Goal: Task Accomplishment & Management: Use online tool/utility

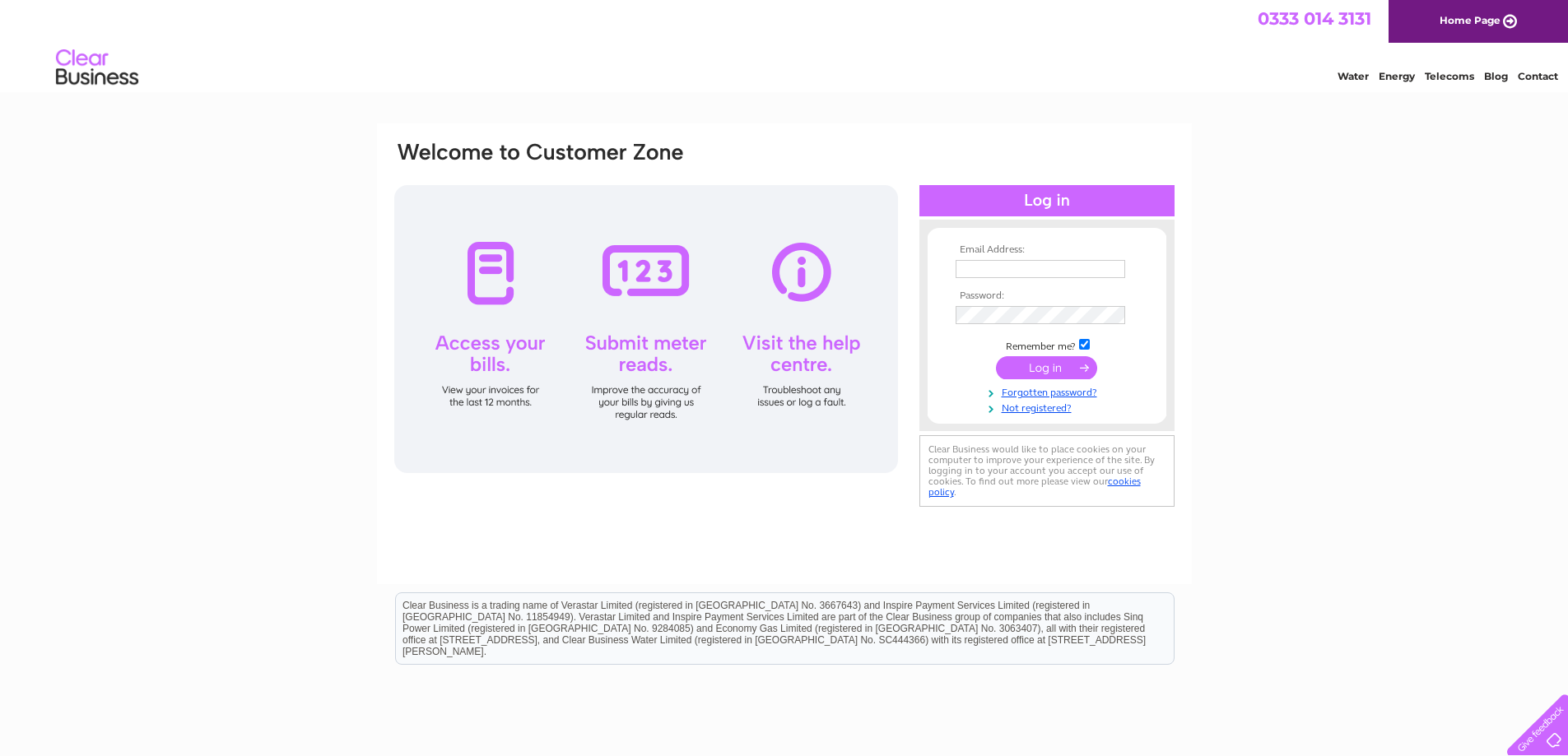
drag, startPoint x: 1098, startPoint y: 265, endPoint x: 1092, endPoint y: 275, distance: 11.7
click at [1098, 265] on input "text" at bounding box center [1041, 268] width 170 height 18
type input "[EMAIL_ADDRESS][DOMAIN_NAME]"
click at [996, 358] on input "submit" at bounding box center [1046, 369] width 101 height 23
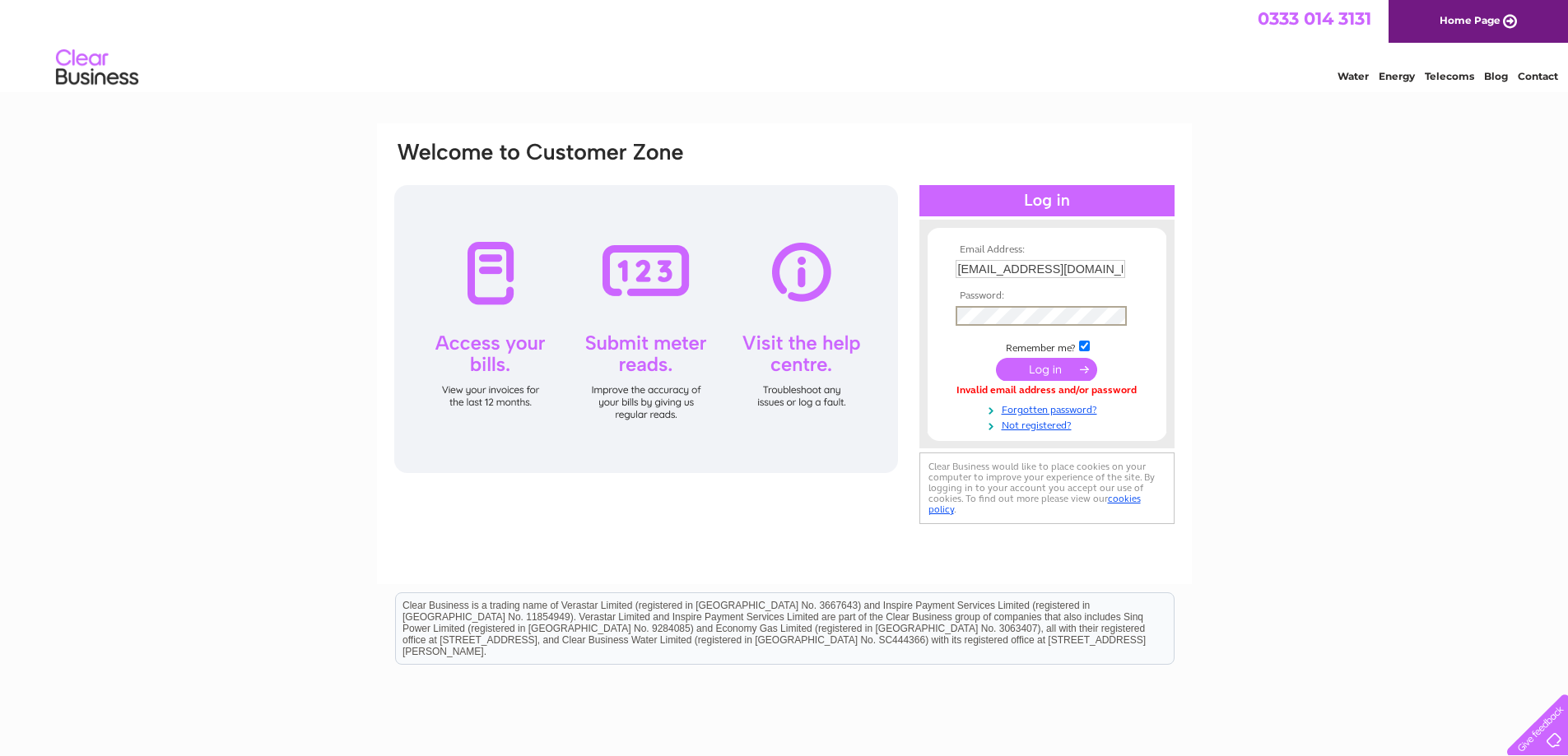
click at [996, 358] on input "submit" at bounding box center [1046, 369] width 101 height 23
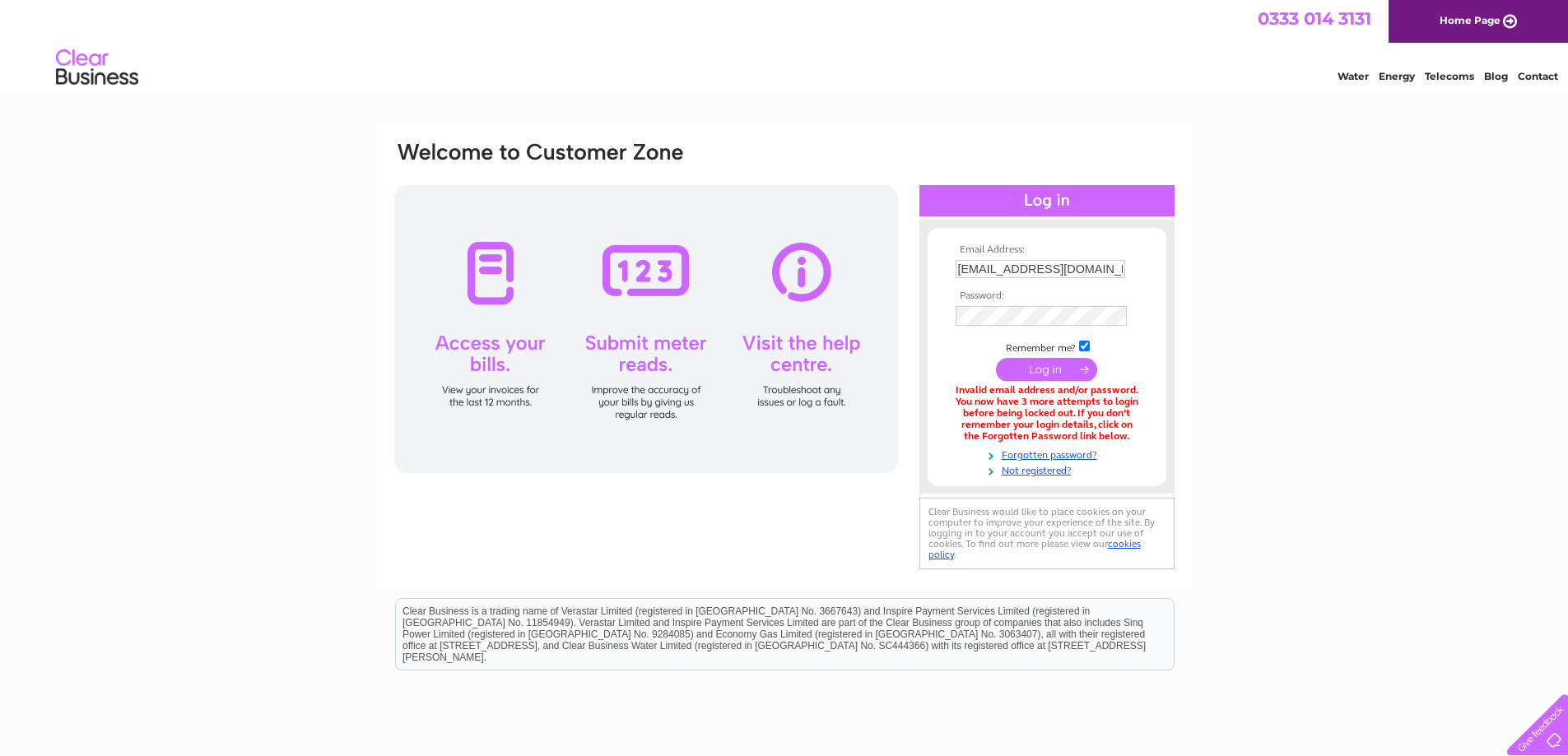
click at [1088, 342] on input "checkbox" at bounding box center [1084, 346] width 11 height 11
checkbox input "false"
click at [1066, 359] on input "submit" at bounding box center [1046, 368] width 101 height 23
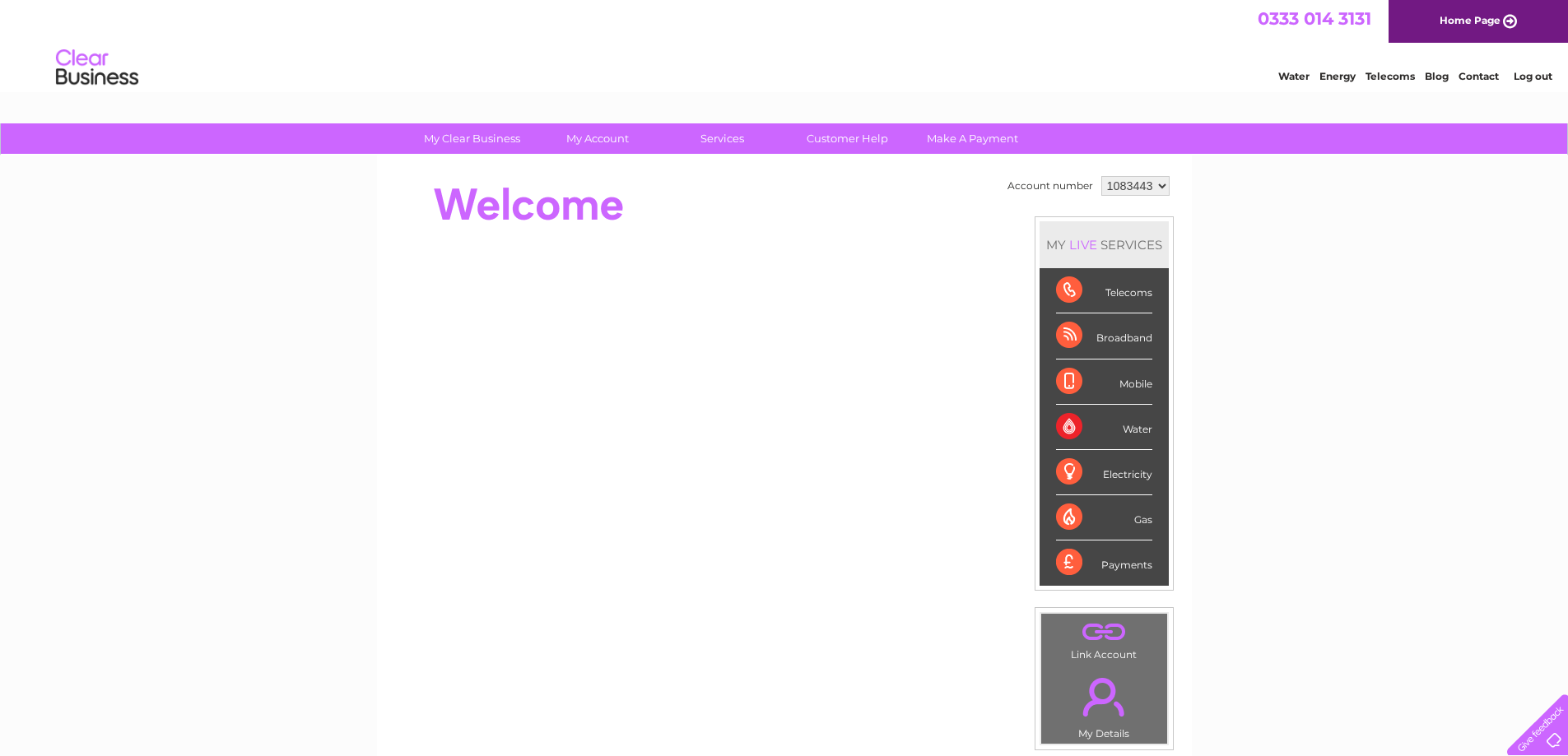
click at [1121, 186] on select "1083443 1095913 1095916" at bounding box center [1135, 185] width 68 height 20
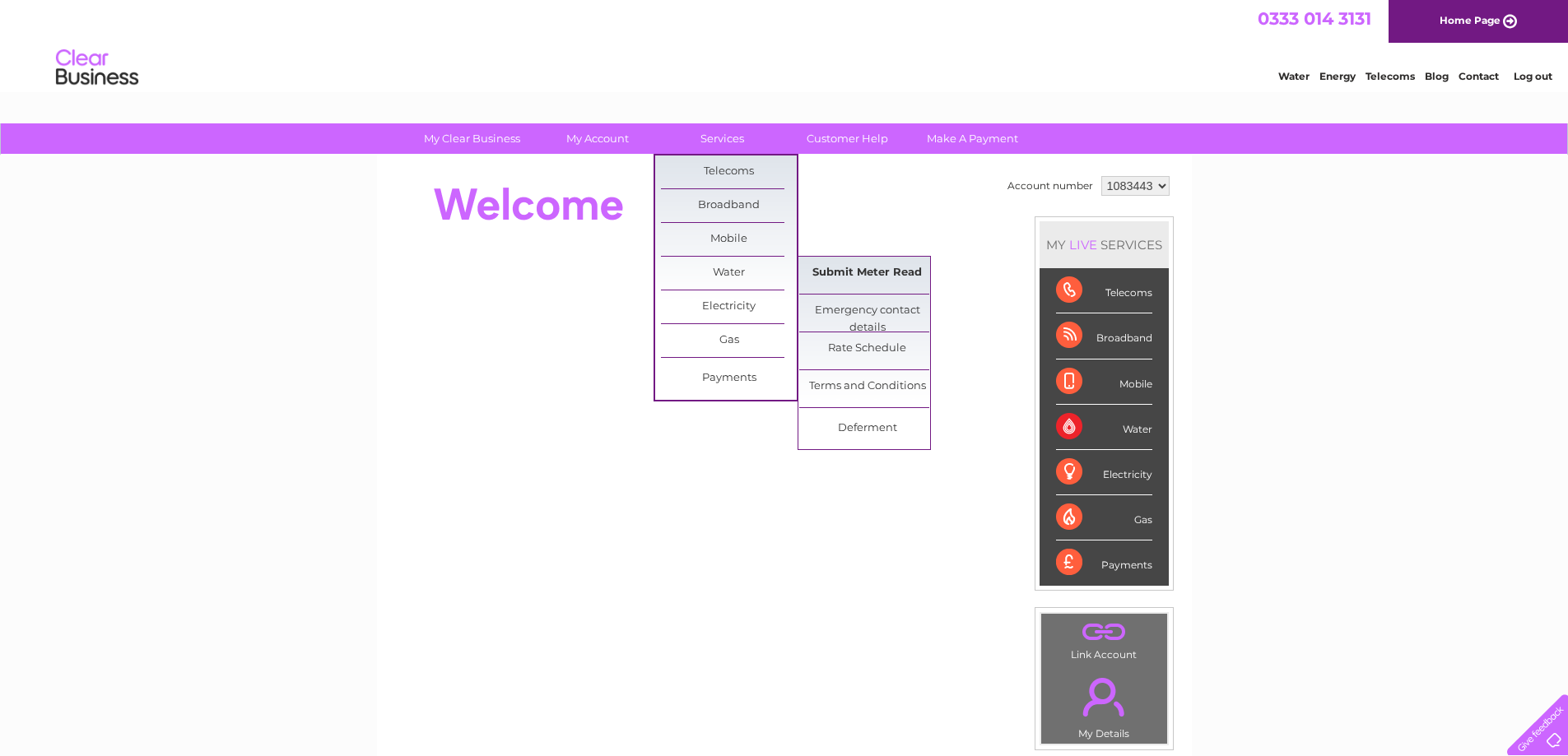
click at [867, 274] on link "Submit Meter Read" at bounding box center [867, 273] width 136 height 33
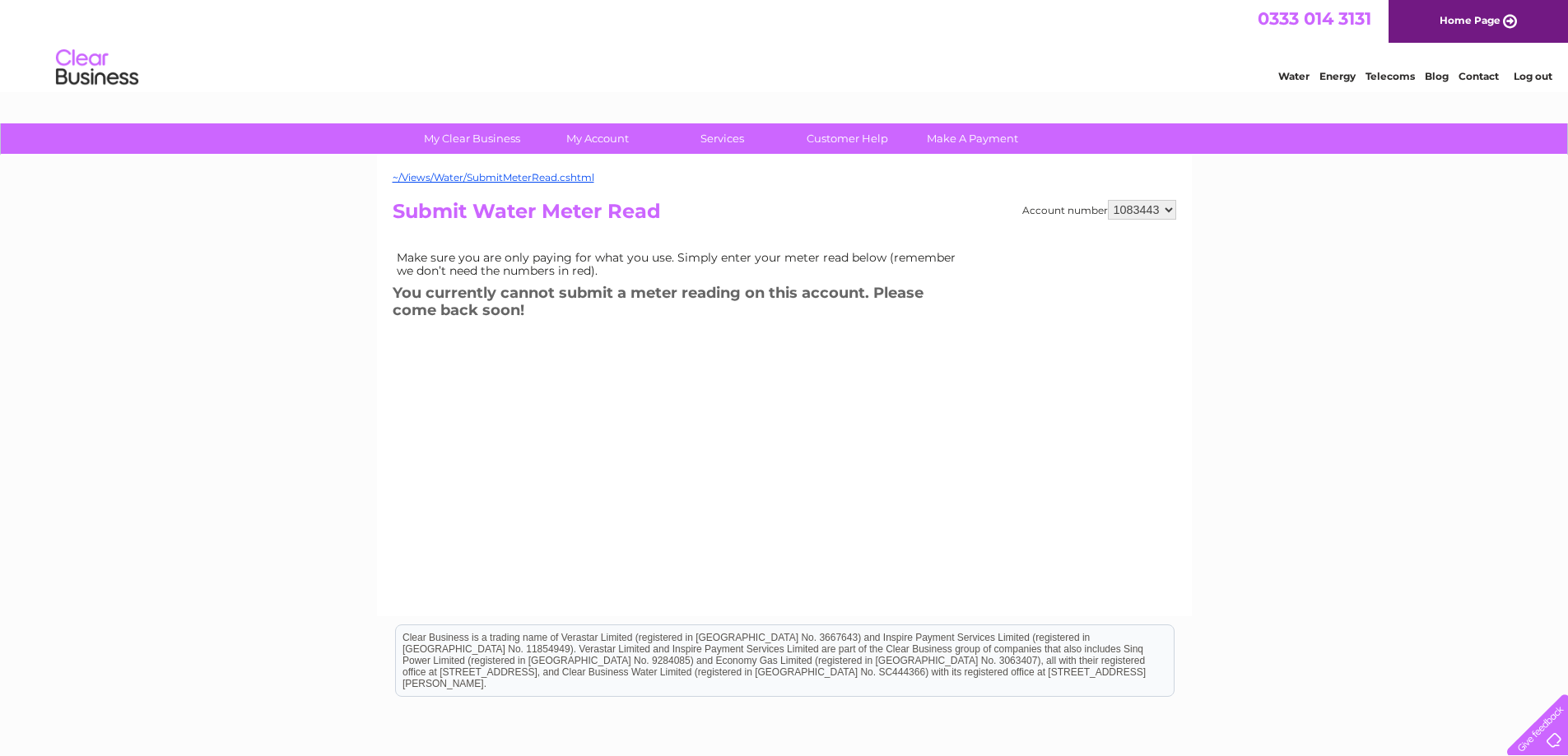
click at [1164, 208] on select "1083443 1095913 1095916" at bounding box center [1142, 209] width 68 height 20
select select "1095913"
click at [1108, 200] on select "1083443 1095913 1095916" at bounding box center [1142, 209] width 68 height 20
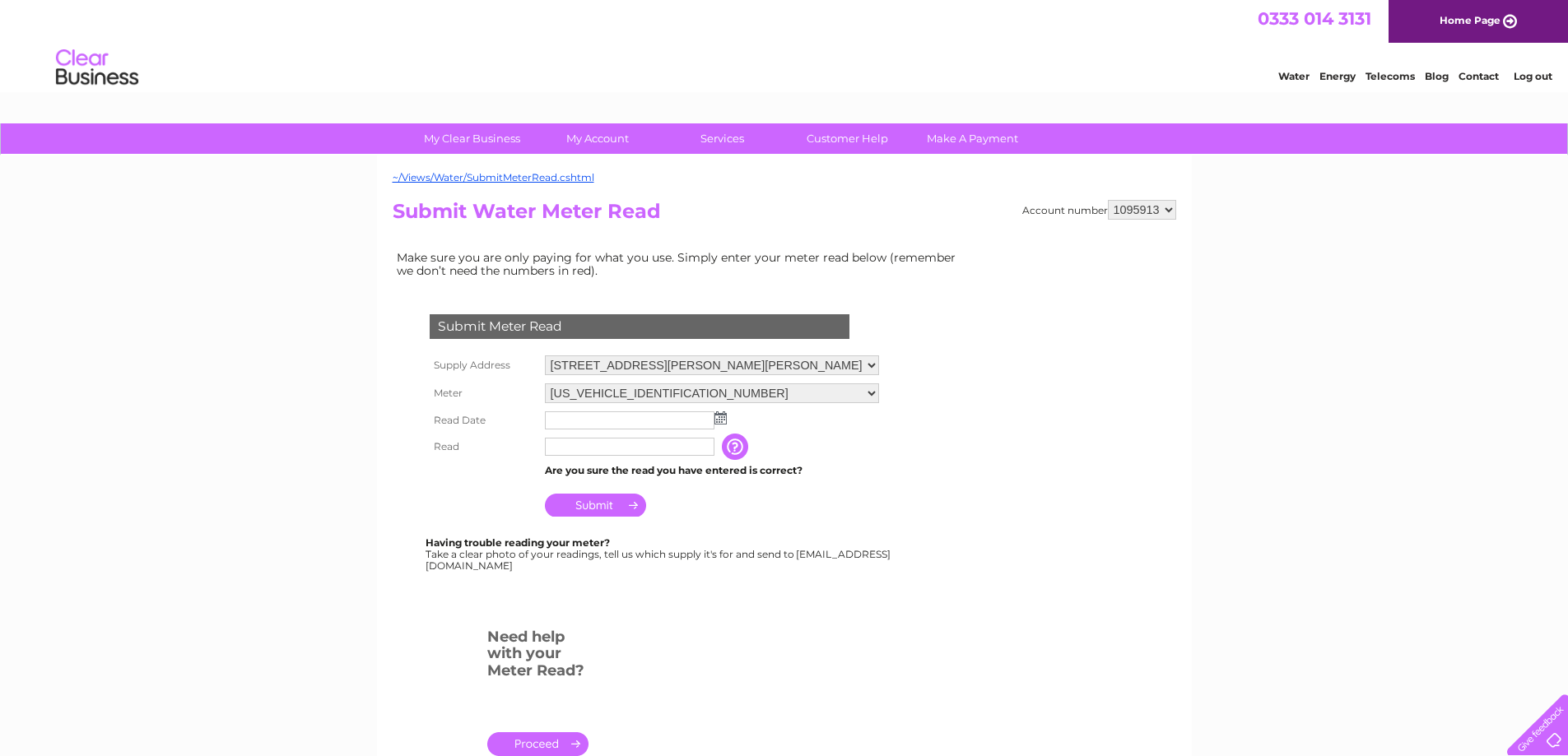
click at [651, 422] on input "text" at bounding box center [629, 420] width 170 height 18
click at [724, 420] on img at bounding box center [722, 419] width 13 height 14
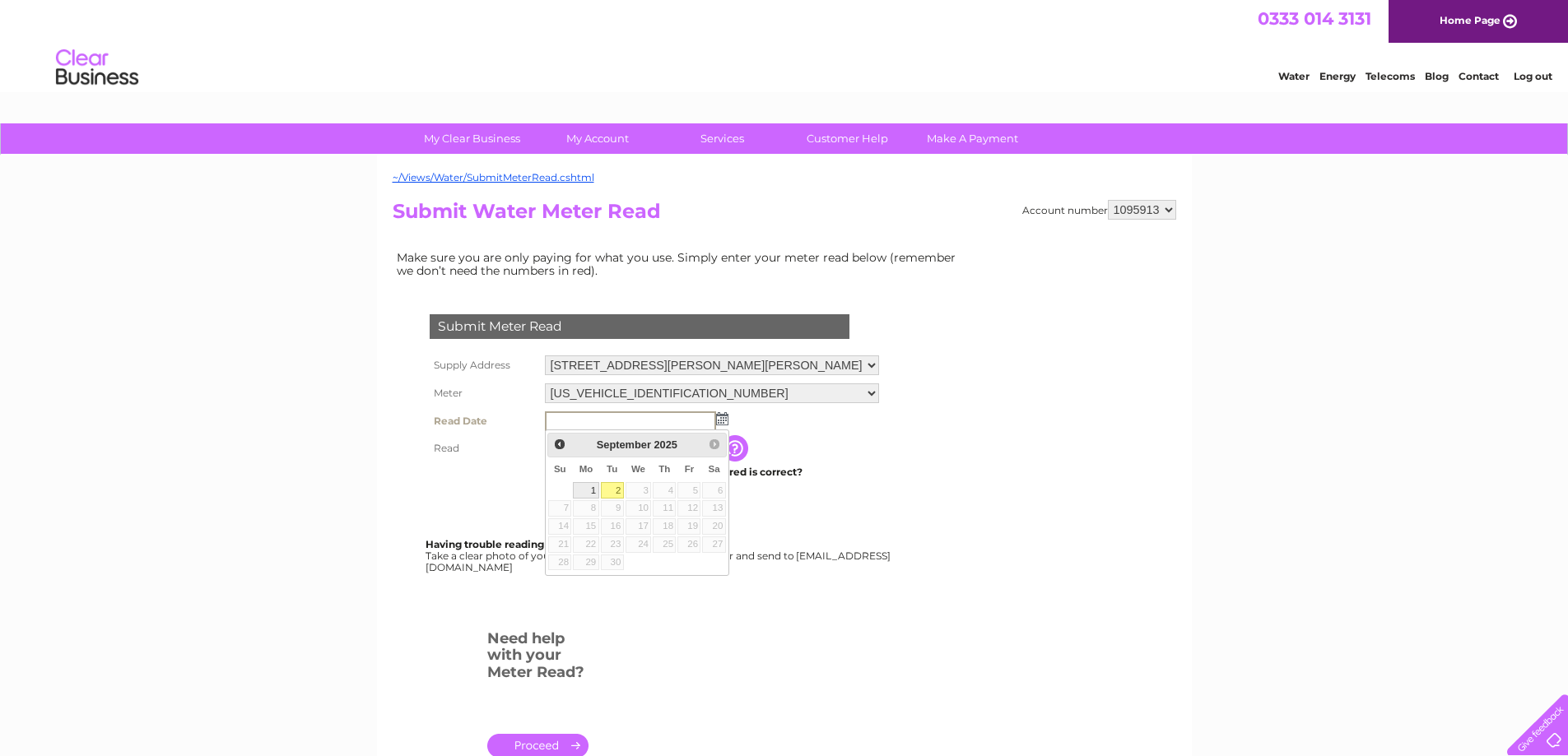
click at [584, 486] on link "1" at bounding box center [585, 490] width 25 height 16
type input "[DATE]"
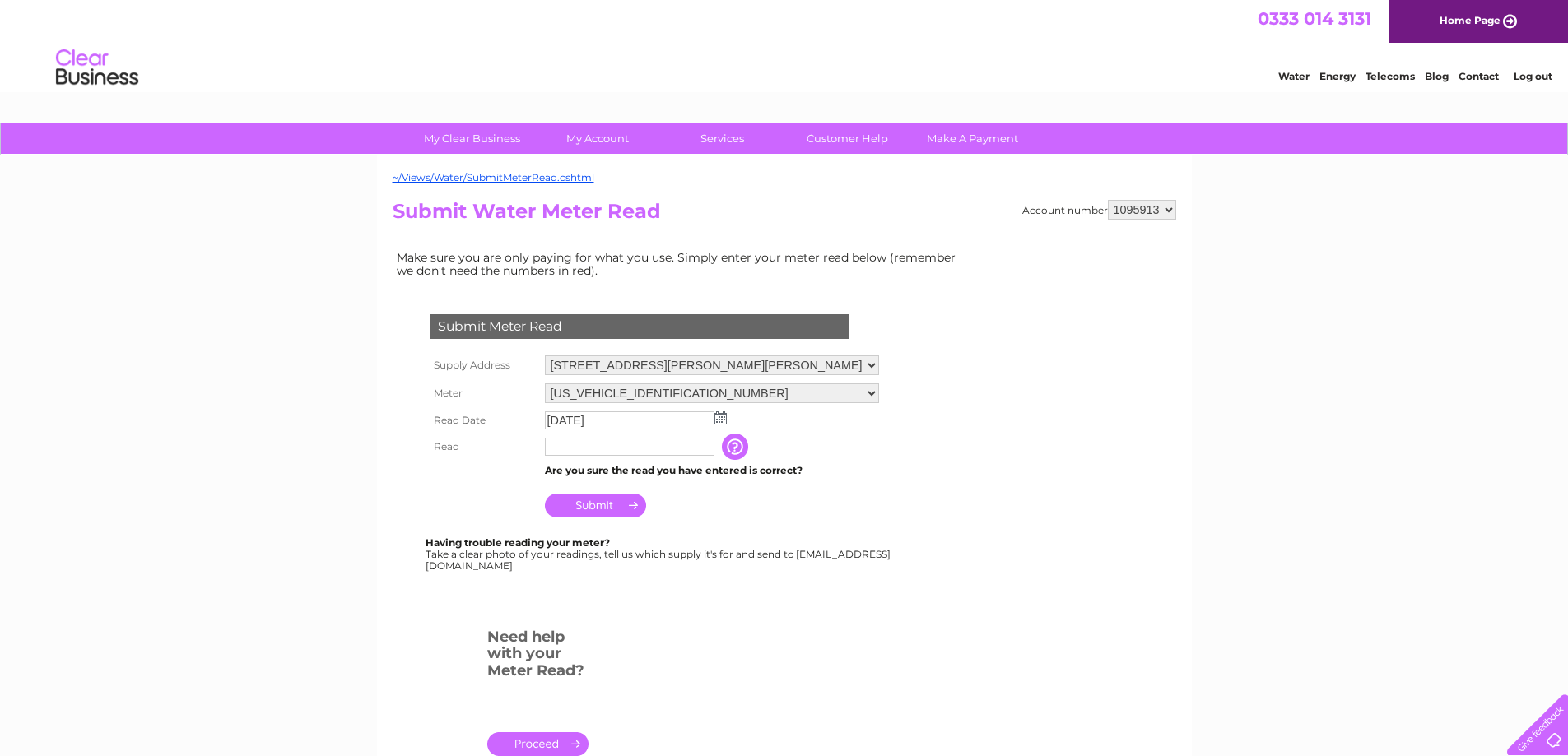
click at [592, 452] on input "text" at bounding box center [629, 446] width 170 height 18
type input "09107"
click at [606, 507] on input "Submit" at bounding box center [595, 506] width 101 height 23
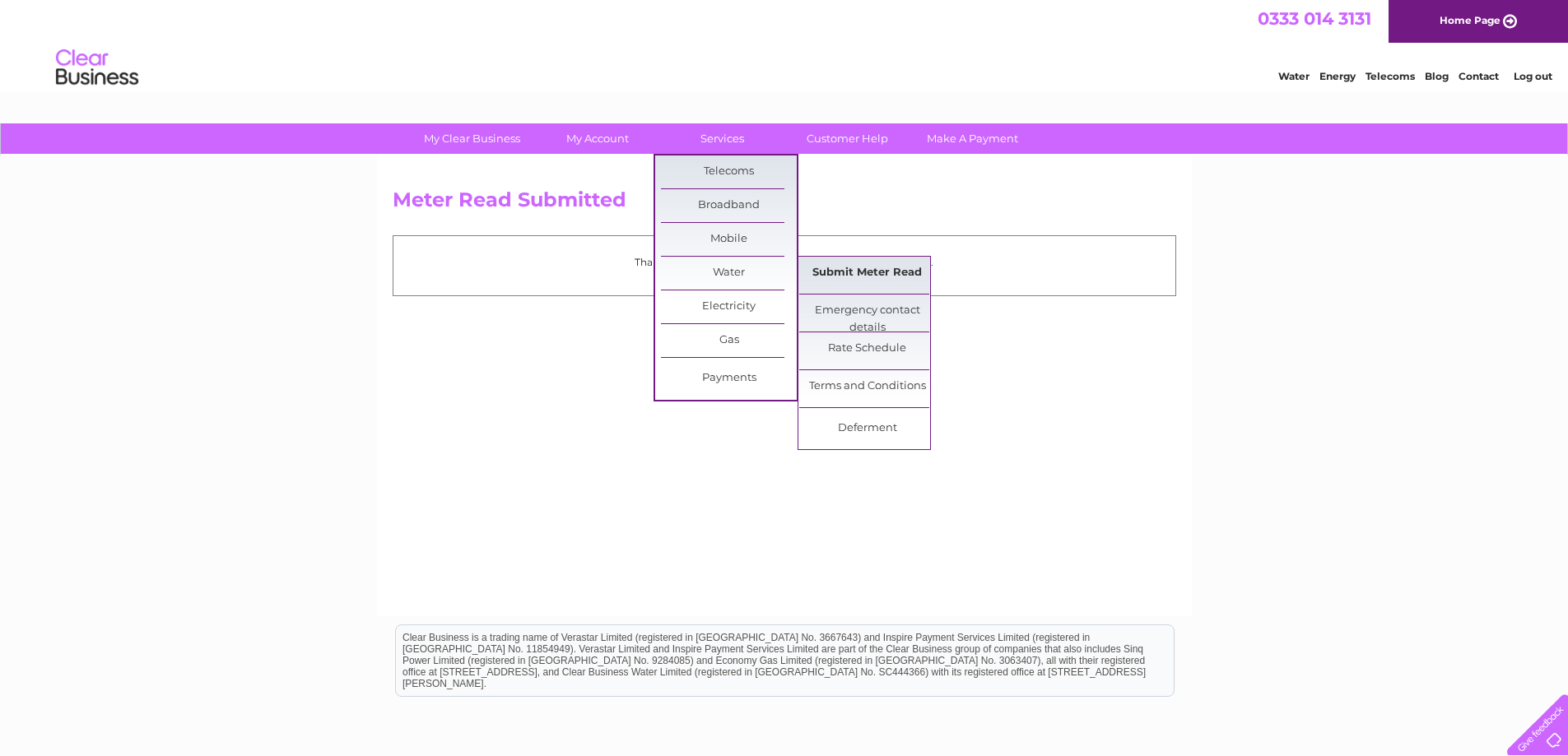
click at [860, 274] on link "Submit Meter Read" at bounding box center [867, 273] width 136 height 33
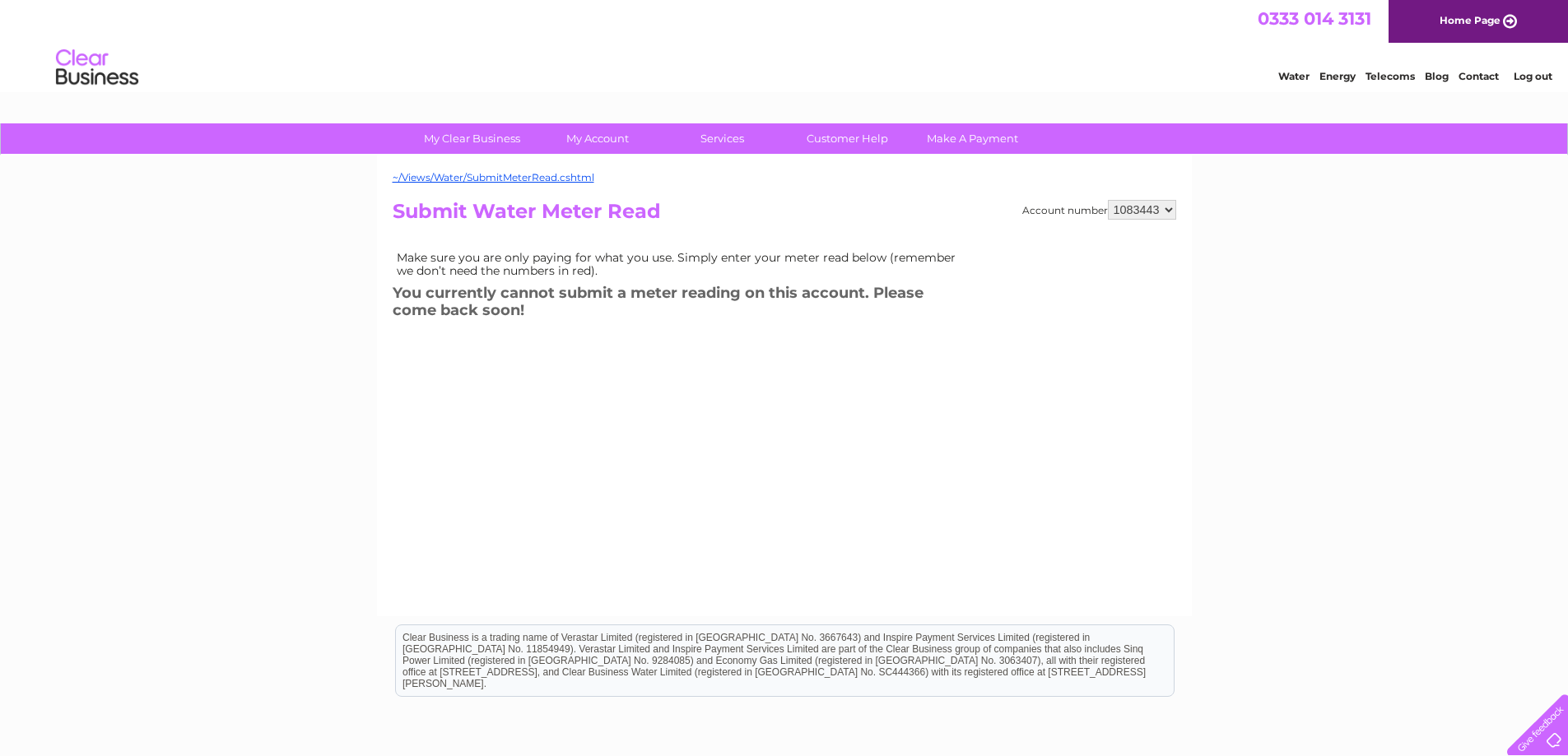
click at [1166, 207] on select "1083443 1095913 1095916" at bounding box center [1142, 209] width 68 height 20
select select "1095916"
click at [1108, 200] on select "1083443 1095913 1095916" at bounding box center [1142, 209] width 68 height 20
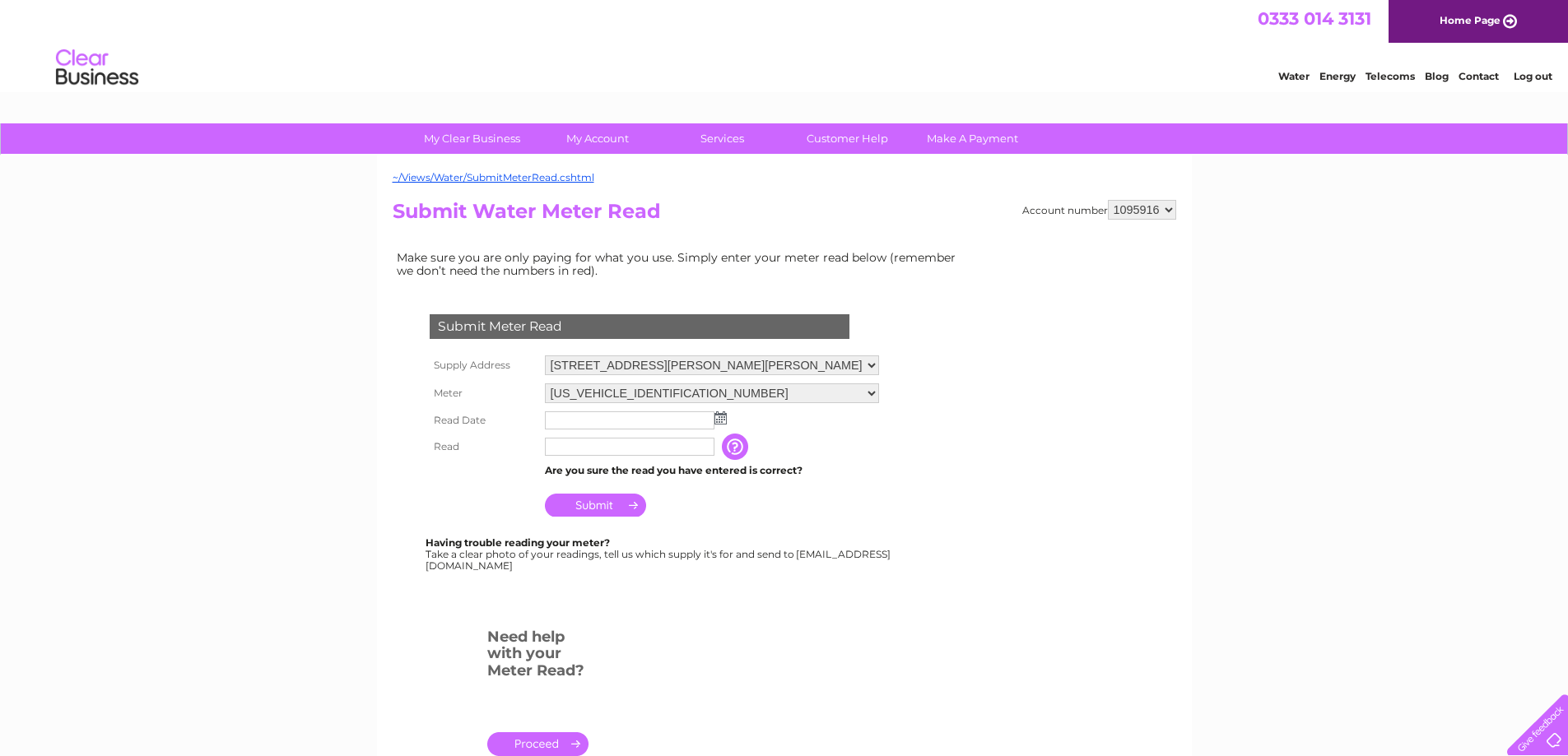
click at [721, 418] on img at bounding box center [720, 418] width 13 height 14
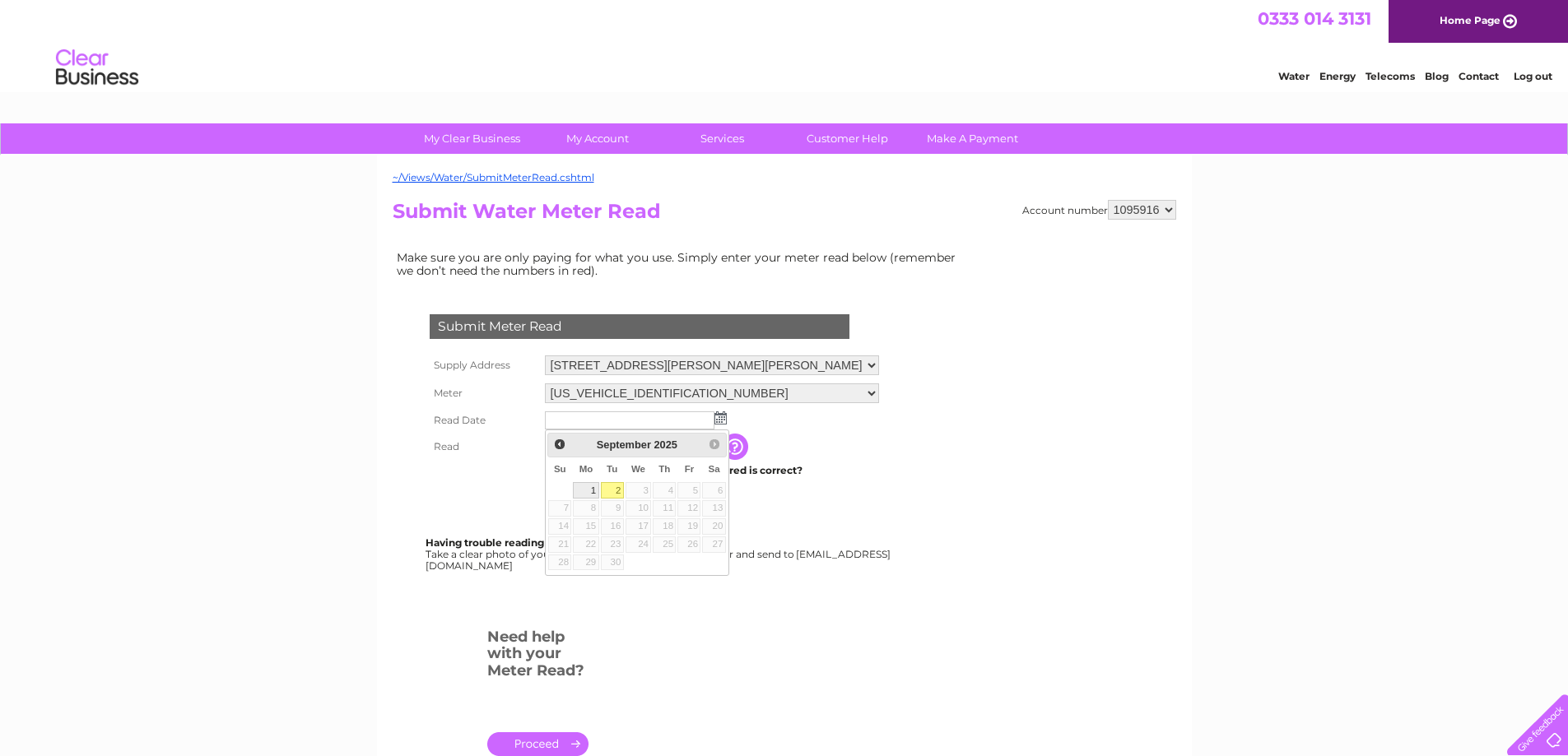
click at [587, 486] on link "1" at bounding box center [585, 490] width 25 height 16
type input "[DATE]"
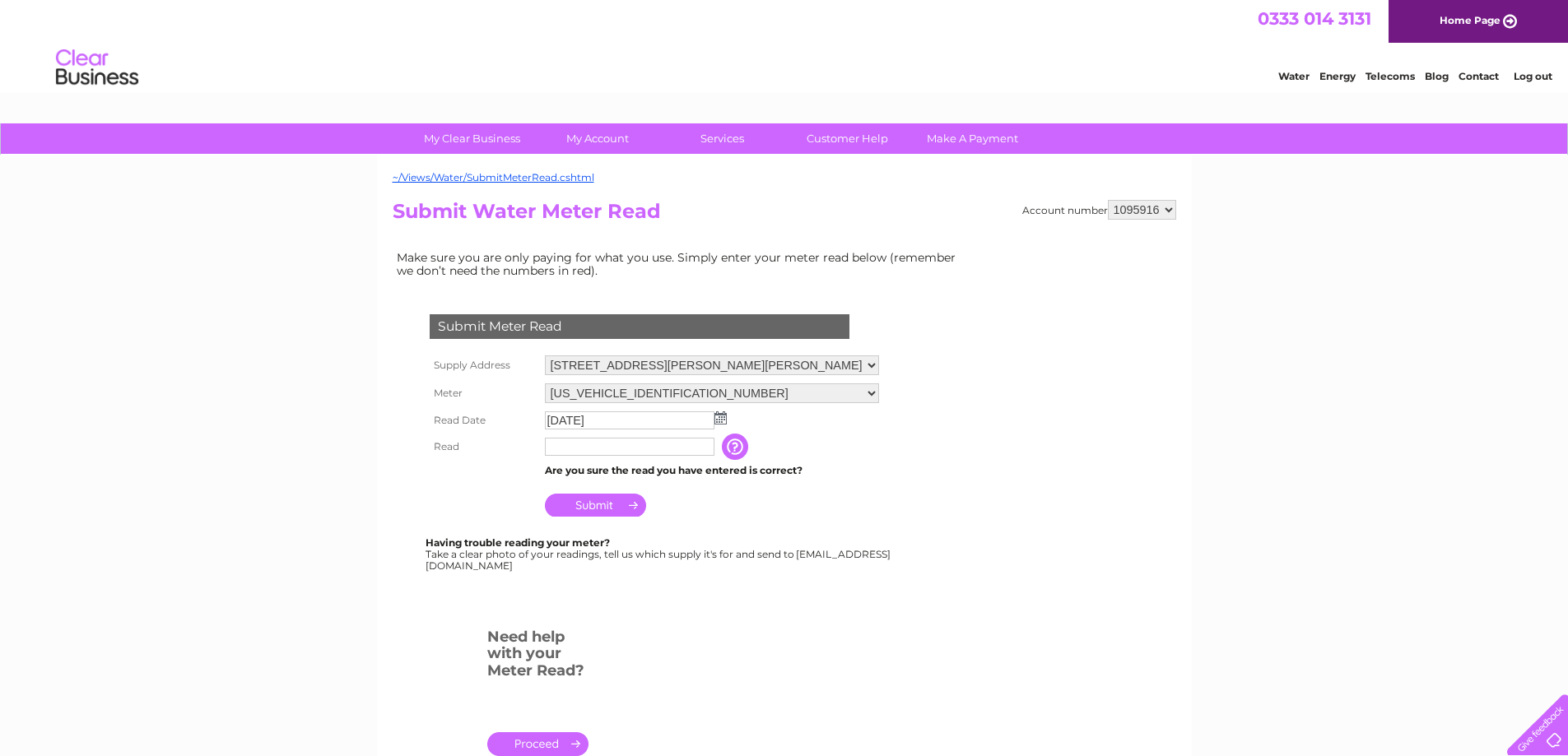
click at [697, 443] on input "text" at bounding box center [629, 446] width 170 height 18
type input "04010"
click at [585, 502] on input "Submit" at bounding box center [595, 506] width 101 height 23
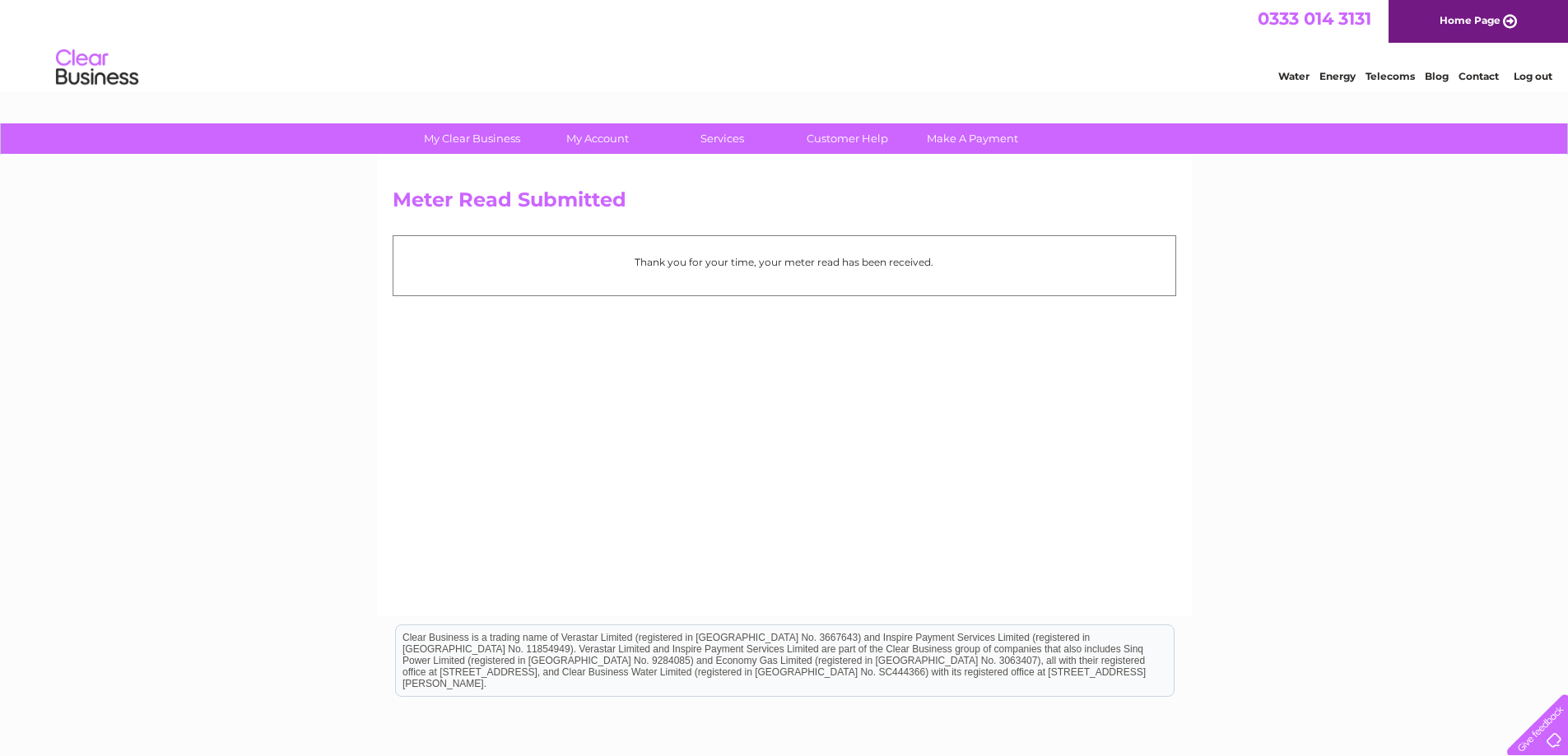
click at [1527, 71] on link "Log out" at bounding box center [1533, 76] width 39 height 13
